Goal: Navigation & Orientation: Understand site structure

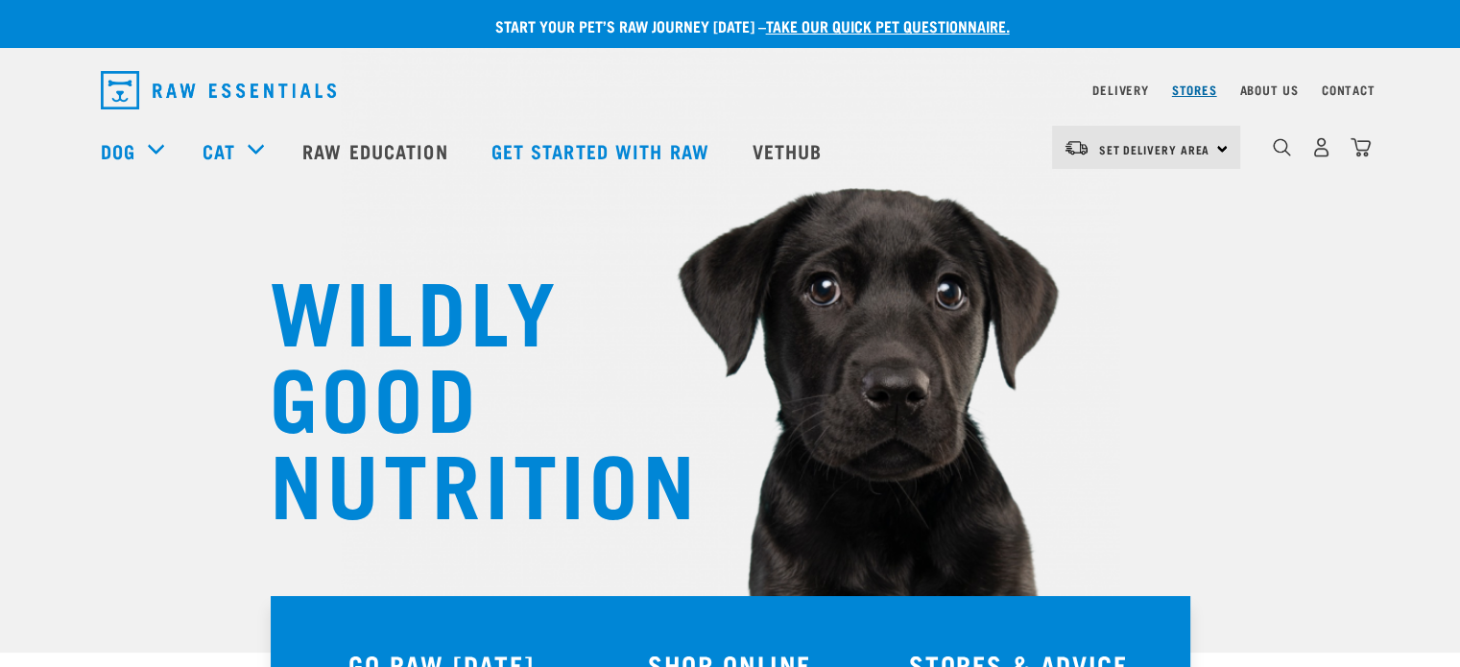
click at [1198, 86] on link "Stores" at bounding box center [1194, 89] width 45 height 7
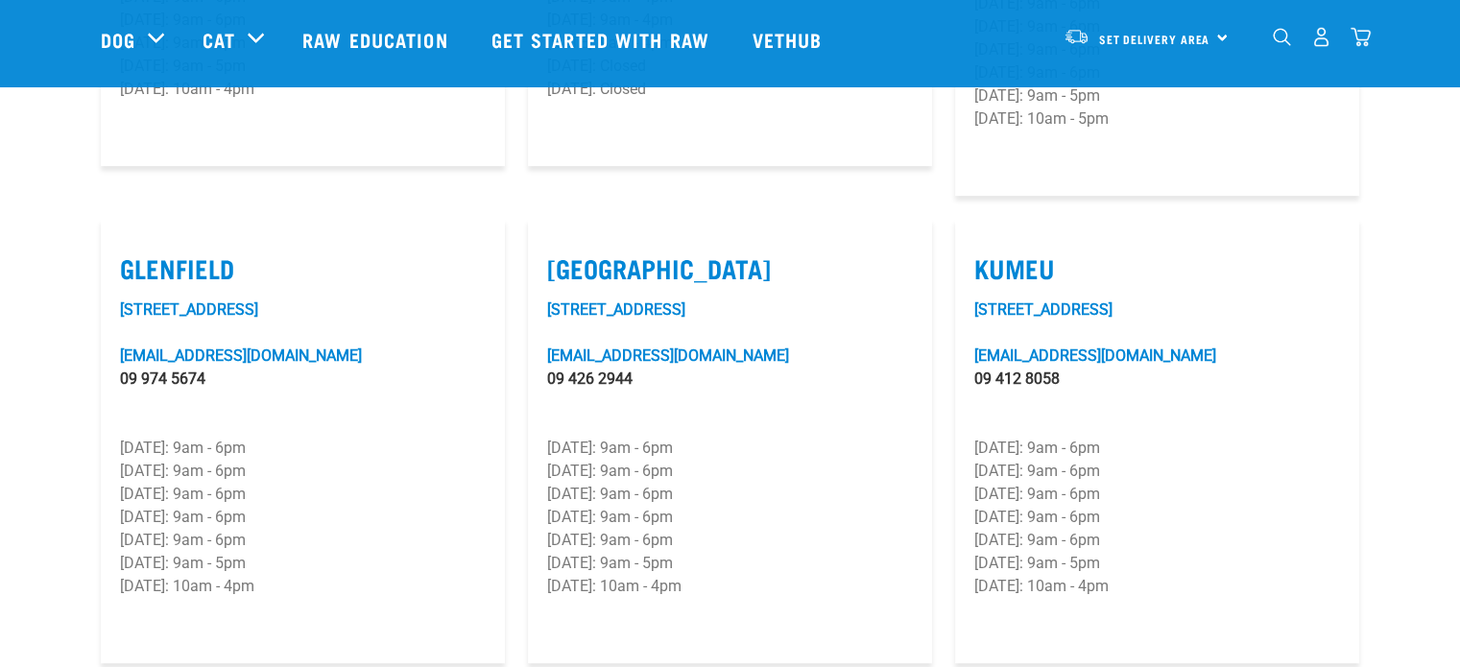
scroll to position [960, 0]
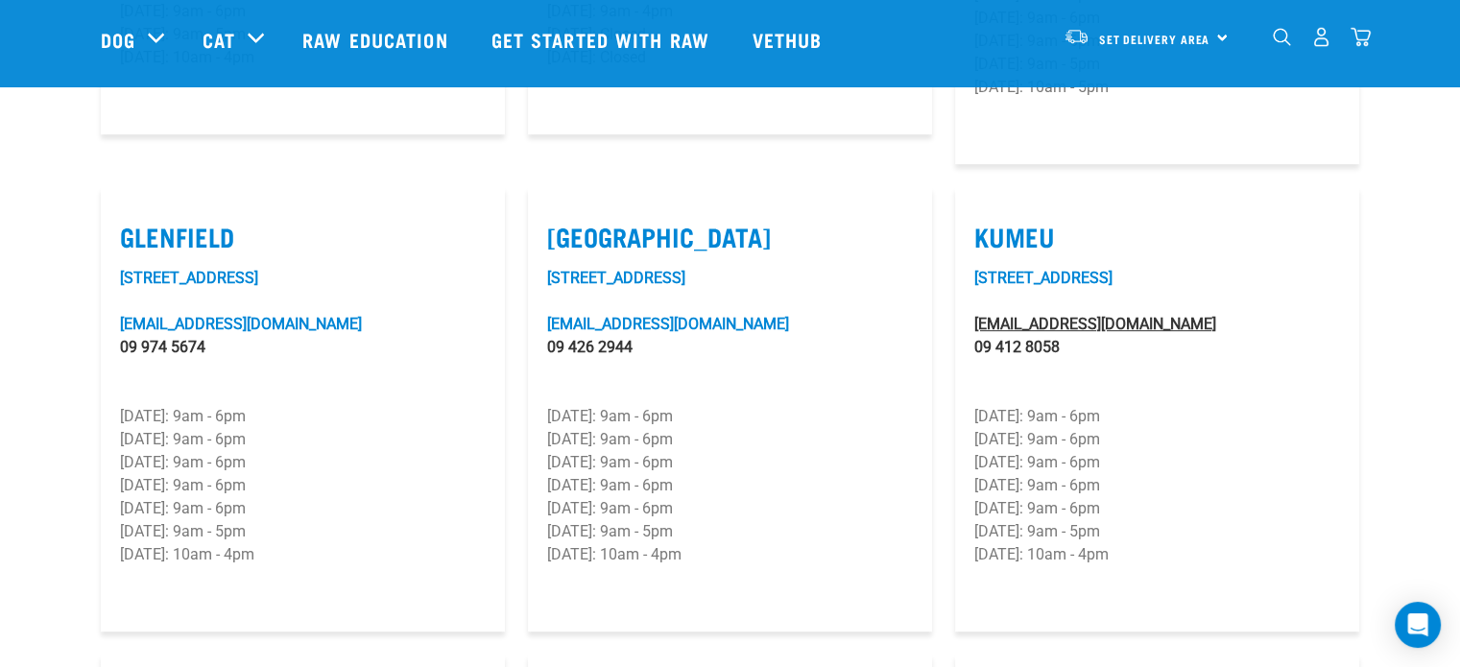
click at [1041, 315] on link "kumeu@rawessentials.co.nz" at bounding box center [1095, 324] width 242 height 18
click at [1230, 187] on article "Kumeu 280D Main Road kumeu@rawessentials.co.nz 09 412 8058 Monday: 9am - 6pm Tu…" at bounding box center [1157, 409] width 404 height 444
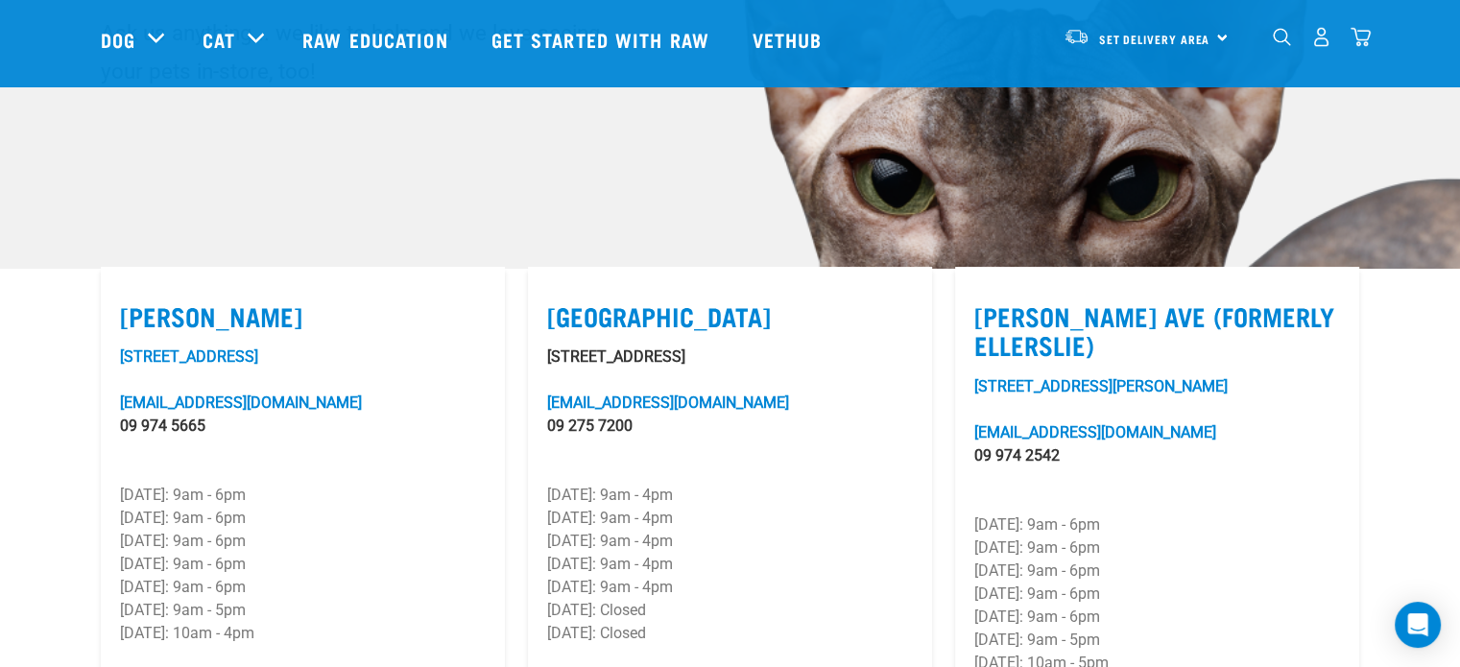
scroll to position [0, 0]
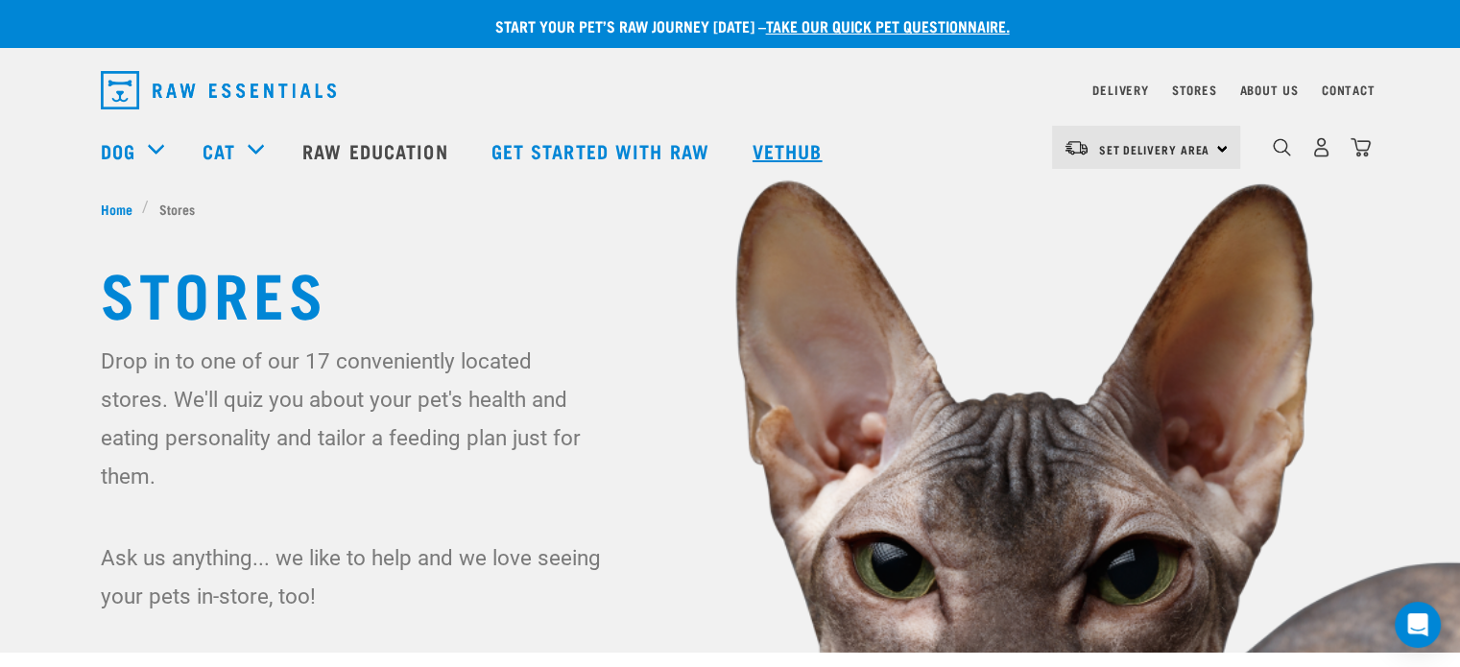
click at [799, 150] on link "Vethub" at bounding box center [789, 150] width 113 height 77
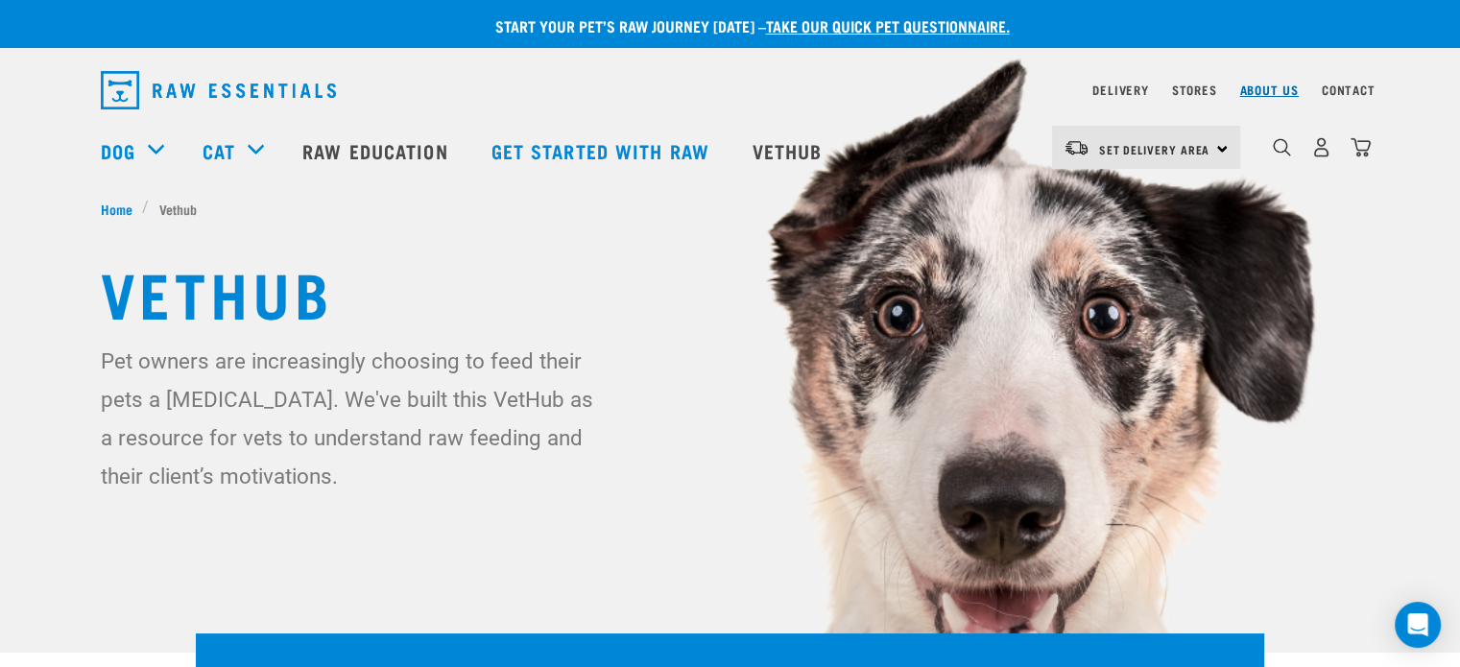
click at [1273, 86] on link "About Us" at bounding box center [1268, 89] width 59 height 7
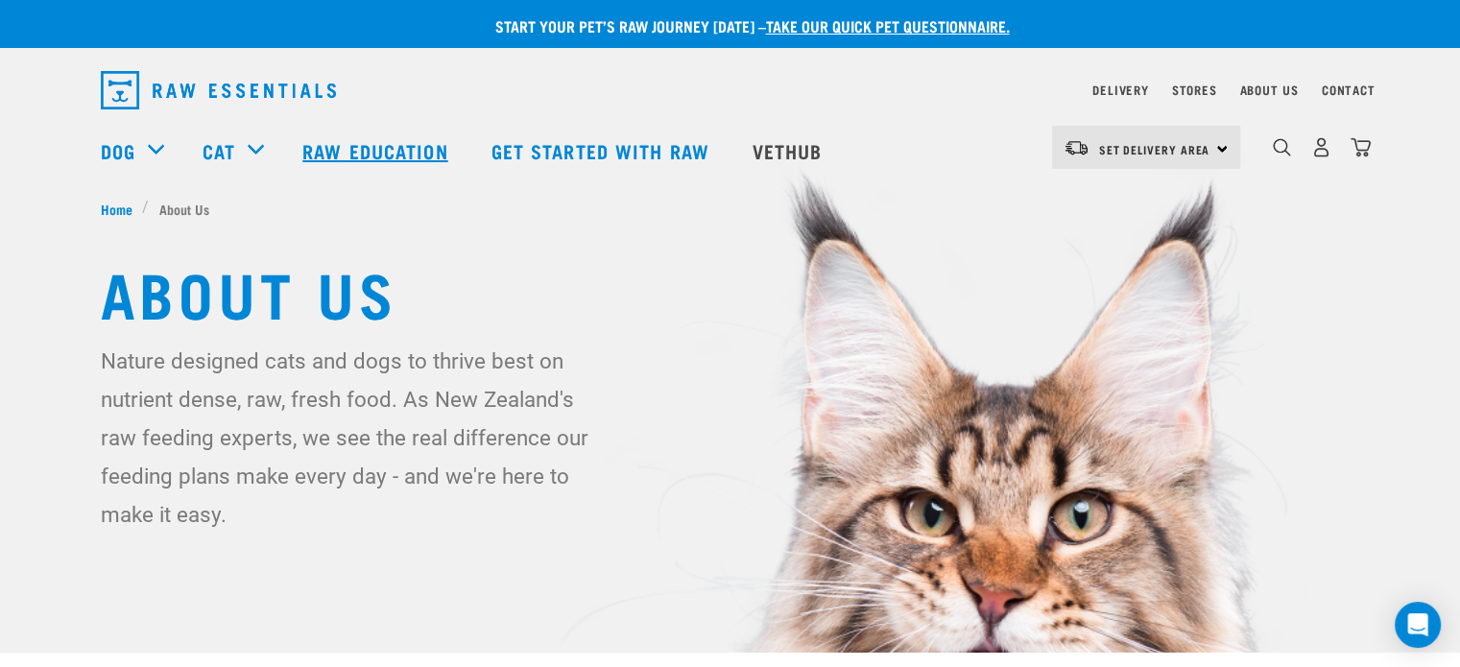
click at [387, 141] on link "Raw Education" at bounding box center [377, 150] width 188 height 77
